Goal: Find contact information: Find contact information

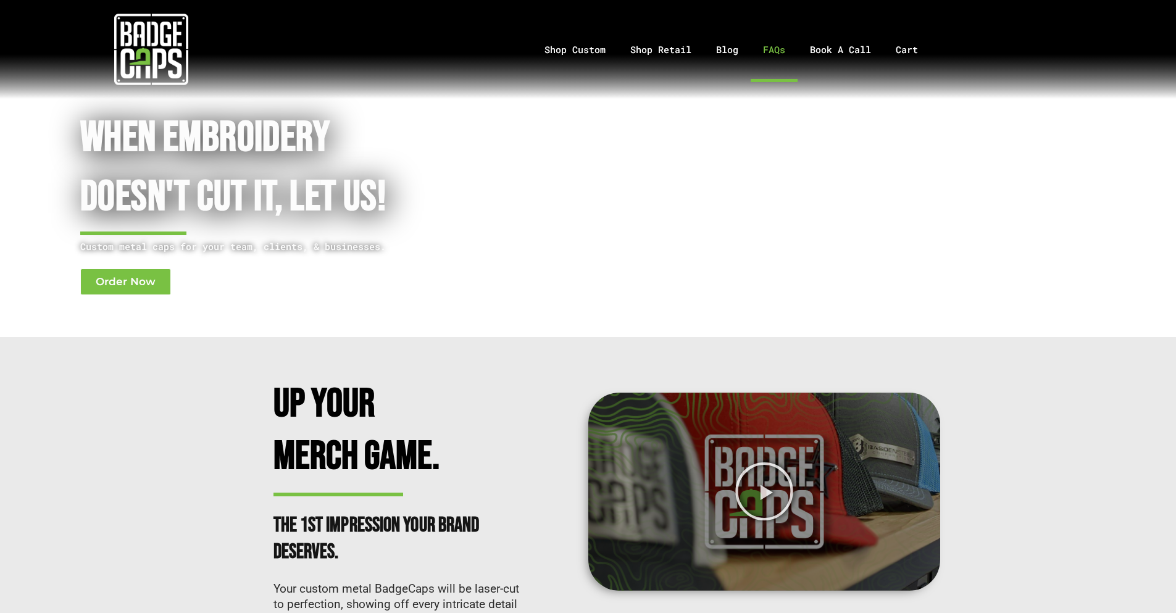
click at [768, 54] on link "FAQs" at bounding box center [774, 49] width 47 height 65
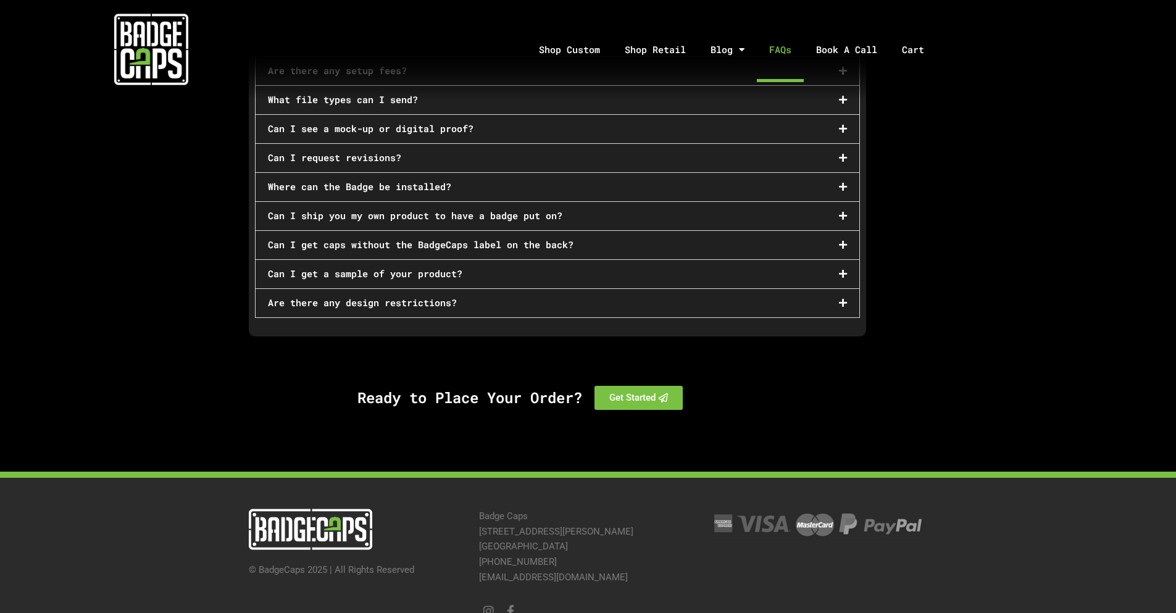
scroll to position [958, 0]
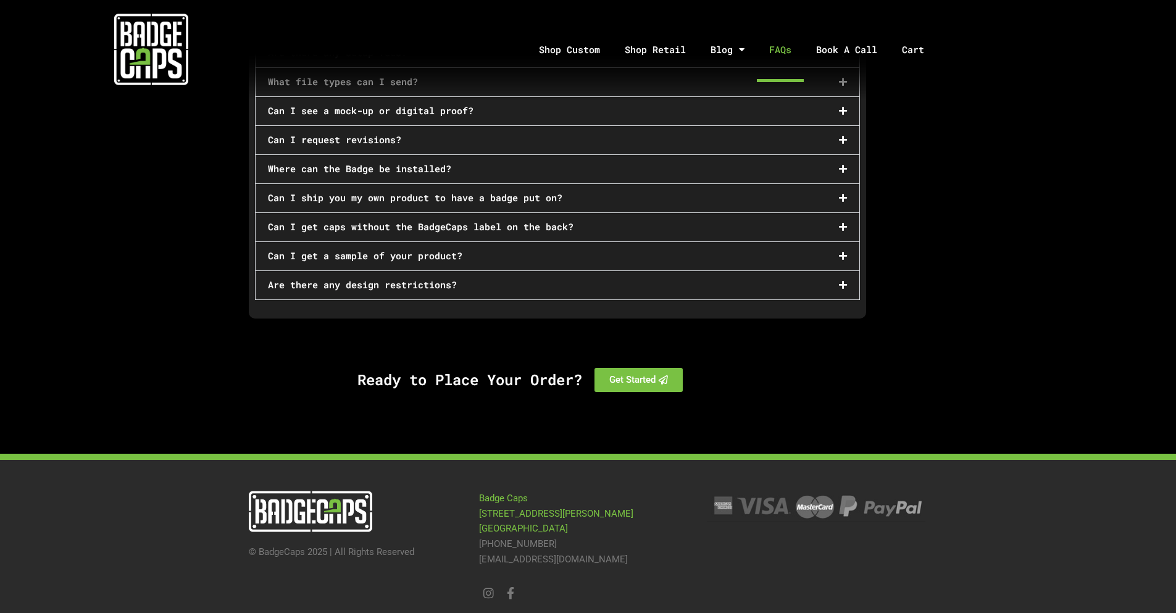
click at [511, 498] on link "Badge Caps [STREET_ADDRESS][PERSON_NAME]" at bounding box center [556, 514] width 154 height 42
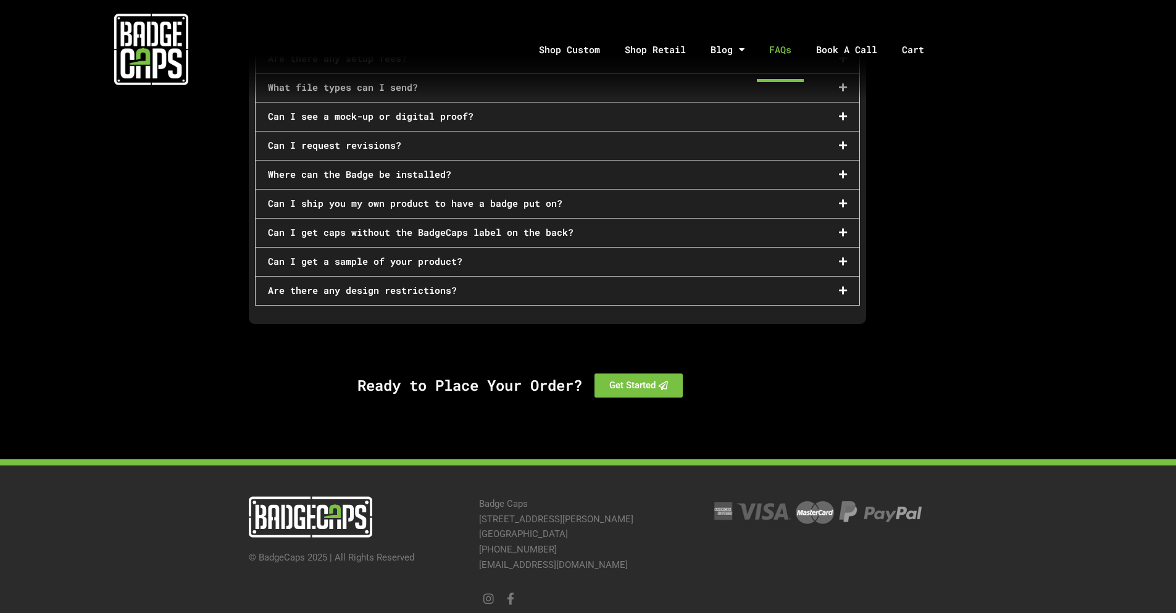
scroll to position [724, 0]
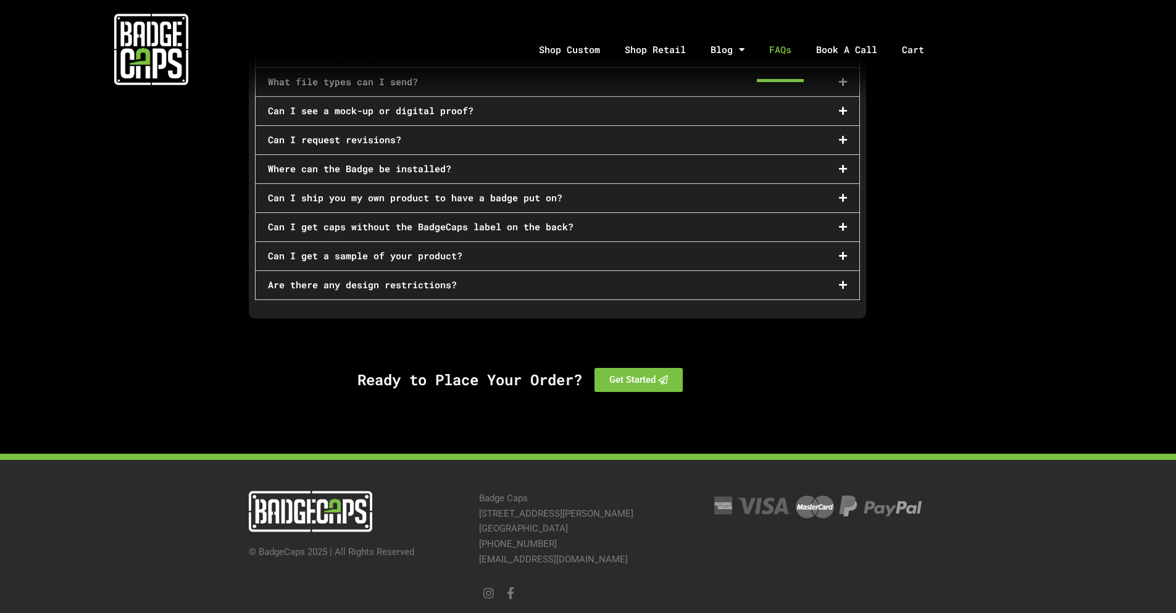
click at [970, 156] on section "Custom Order FAQs Do you have a minimum order quantity? We offer free artwork, …" at bounding box center [588, 92] width 1176 height 513
click at [529, 554] on link "[EMAIL_ADDRESS][DOMAIN_NAME]" at bounding box center [553, 559] width 149 height 11
